Goal: Information Seeking & Learning: Learn about a topic

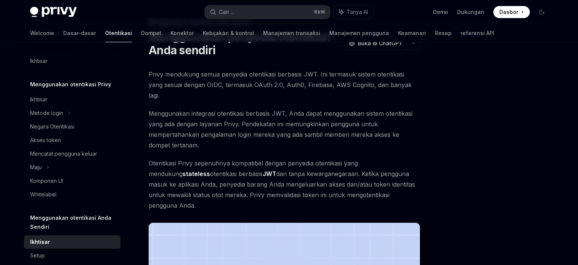
scroll to position [238, 0]
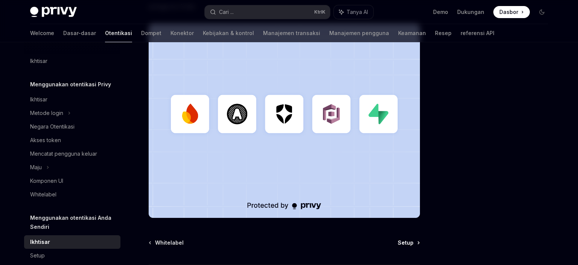
click at [403, 239] on span "Setup" at bounding box center [406, 243] width 16 height 8
type textarea "*"
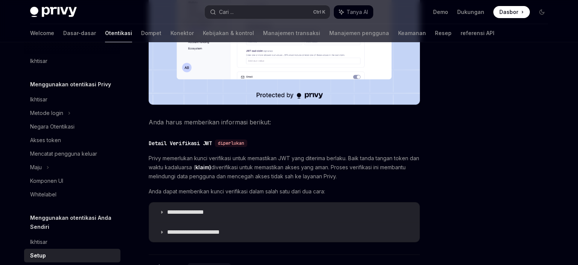
scroll to position [318, 0]
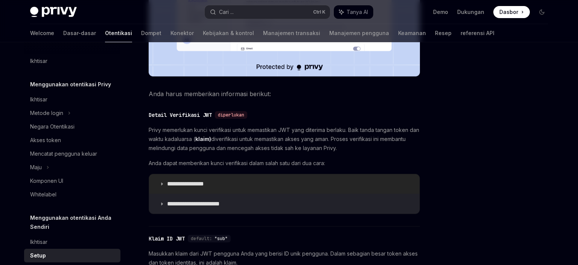
click at [168, 183] on p "**********" at bounding box center [191, 184] width 48 height 8
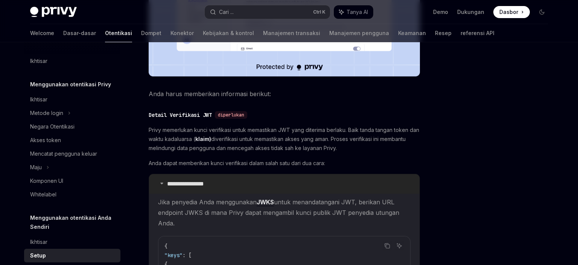
click at [168, 183] on p "**********" at bounding box center [191, 184] width 48 height 8
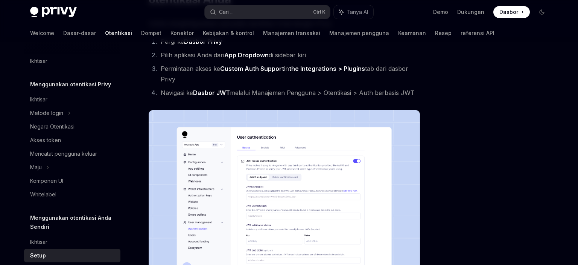
scroll to position [81, 0]
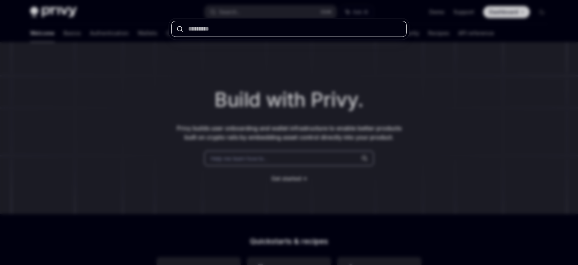
paste input "**********"
type input "**********"
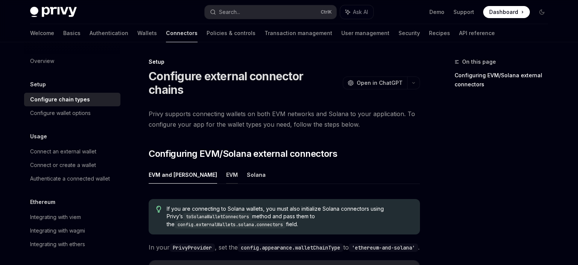
click at [226, 166] on button "EVM" at bounding box center [232, 175] width 12 height 18
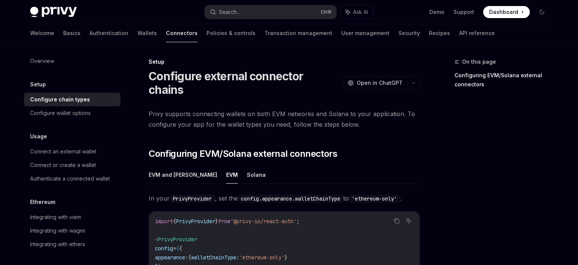
click at [247, 166] on button "Solana" at bounding box center [256, 175] width 19 height 18
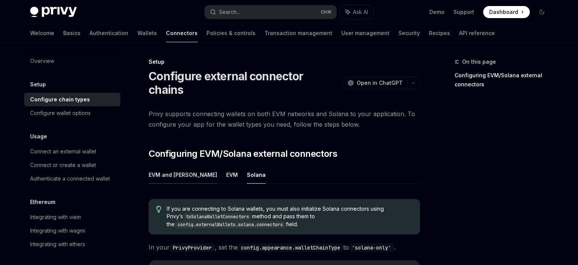
click at [181, 166] on button "EVM and Solana" at bounding box center [183, 175] width 68 height 18
type textarea "*"
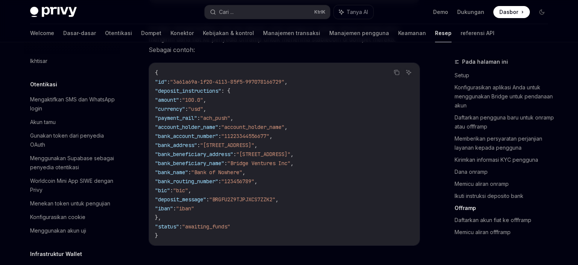
scroll to position [2026, 0]
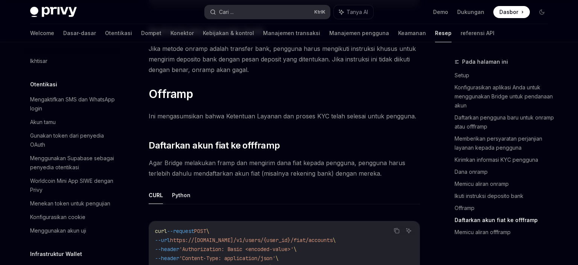
click at [237, 15] on button "Cari ... Ktrl K" at bounding box center [267, 12] width 125 height 14
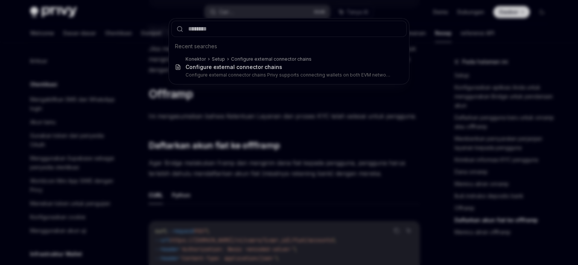
type input "**********"
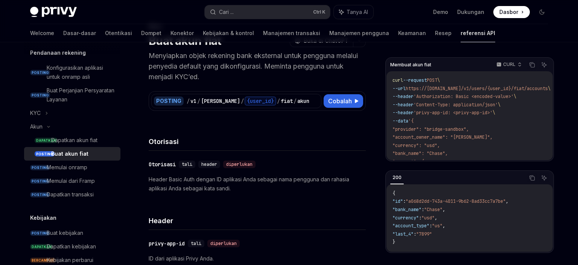
scroll to position [40, 0]
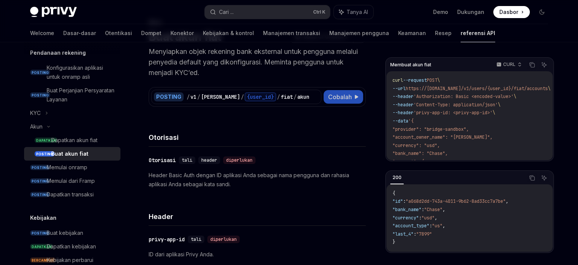
click at [351, 98] on span "Cobalah" at bounding box center [340, 96] width 24 height 9
type textarea "*"
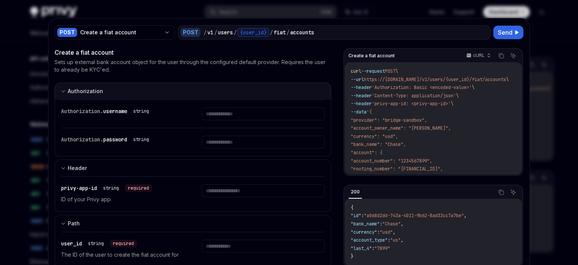
scroll to position [272, 0]
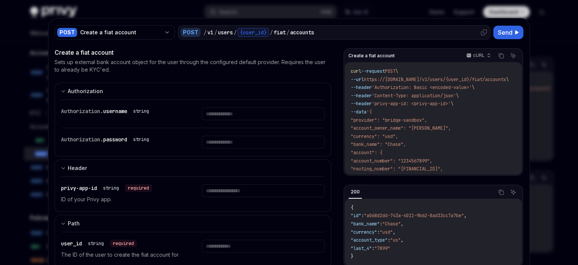
click at [485, 33] on icon at bounding box center [484, 32] width 6 height 6
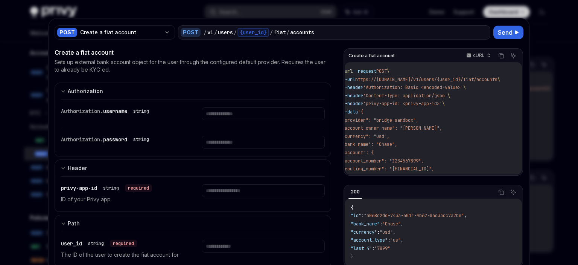
scroll to position [0, 17]
click at [548, 49] on div at bounding box center [289, 132] width 578 height 265
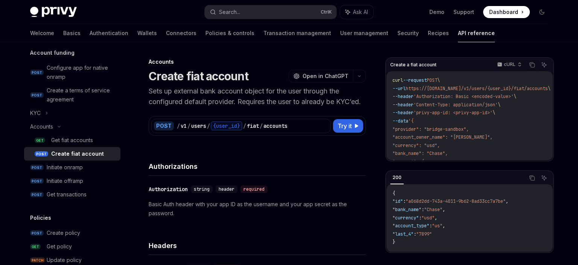
type textarea "*"
click at [249, 12] on button "Search... Ctrl K" at bounding box center [271, 12] width 132 height 14
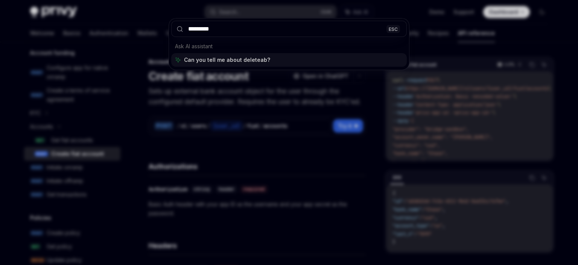
type input "**********"
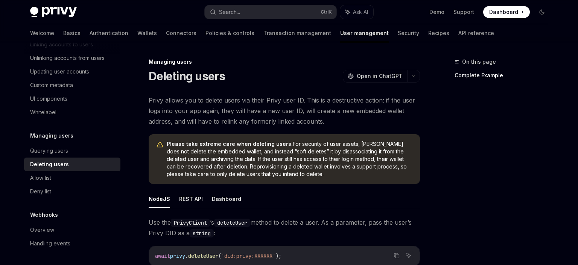
click at [227, 203] on button "Dashboard" at bounding box center [226, 199] width 29 height 18
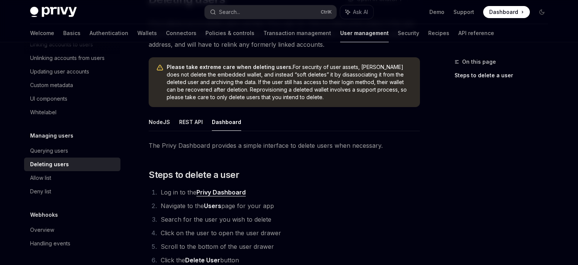
scroll to position [4, 0]
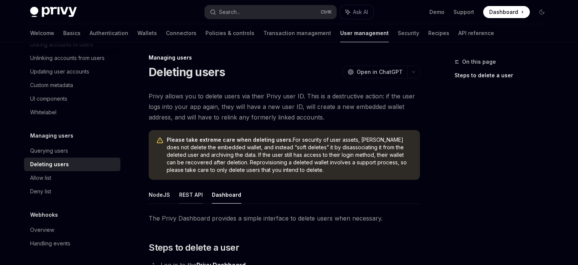
click at [196, 189] on button "REST API" at bounding box center [191, 195] width 24 height 18
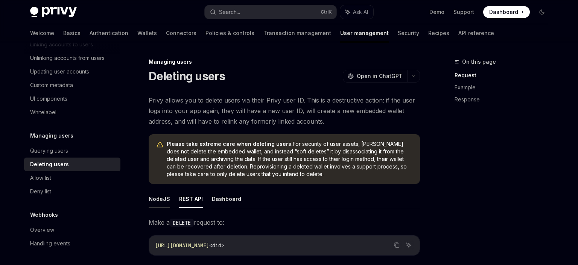
click at [166, 196] on button "NodeJS" at bounding box center [159, 199] width 21 height 18
type textarea "*"
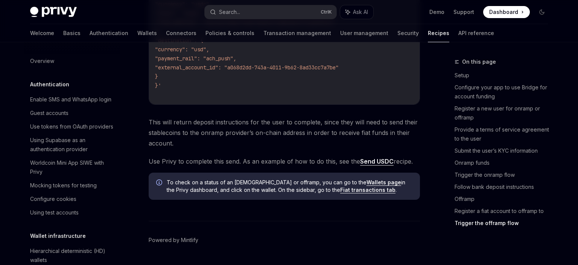
scroll to position [2641, 0]
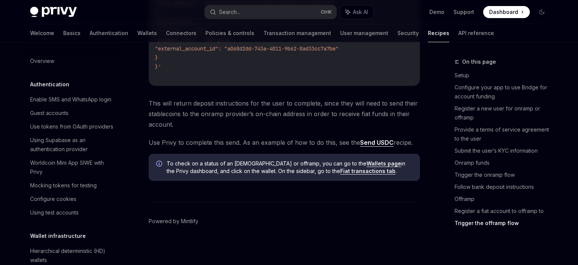
click at [340, 169] on link "Fiat transactions tab" at bounding box center [367, 170] width 55 height 7
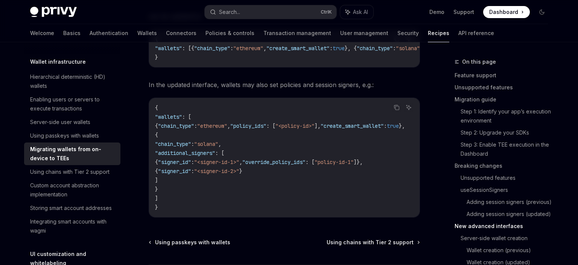
scroll to position [2583, 0]
